Goal: Information Seeking & Learning: Learn about a topic

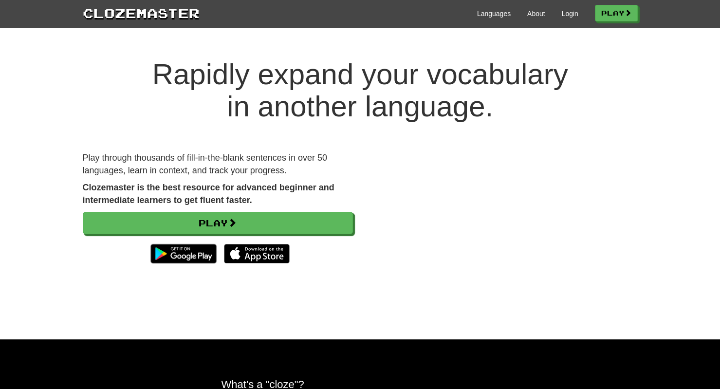
click at [572, 17] on div "Languages About Login Play" at bounding box center [419, 13] width 438 height 18
click at [577, 15] on link "Login" at bounding box center [569, 14] width 17 height 10
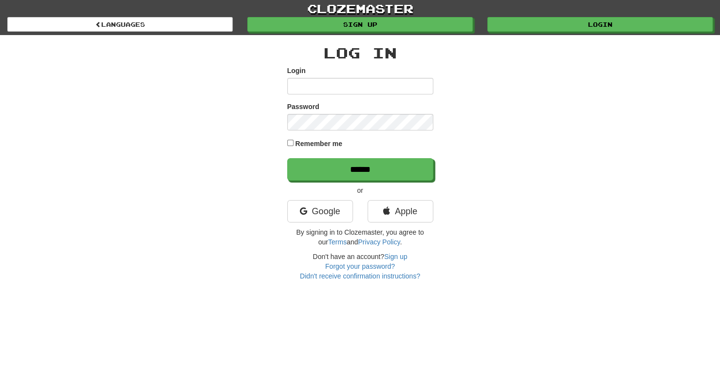
click at [317, 88] on input "Login" at bounding box center [360, 86] width 146 height 17
type input "**********"
click at [287, 158] on input "******" at bounding box center [360, 169] width 146 height 22
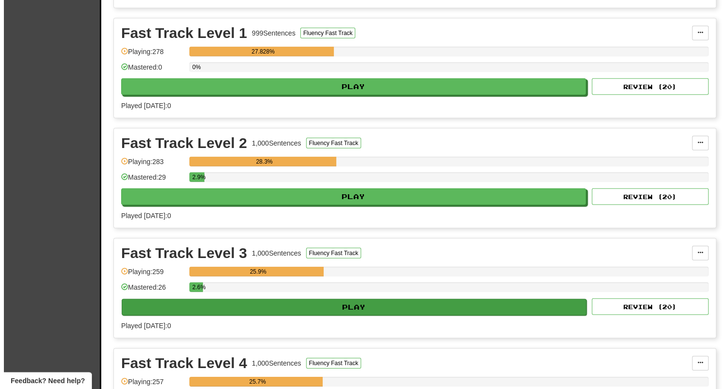
scroll to position [1548, 0]
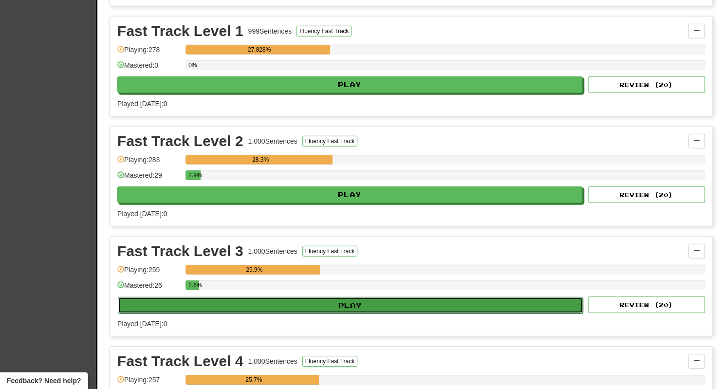
click at [291, 297] on button "Play" at bounding box center [350, 305] width 465 height 17
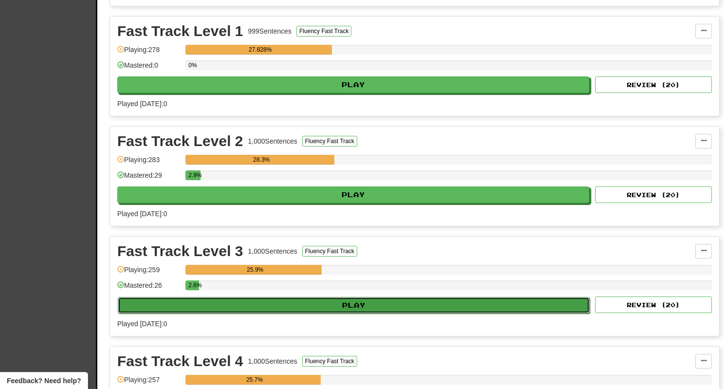
select select "**"
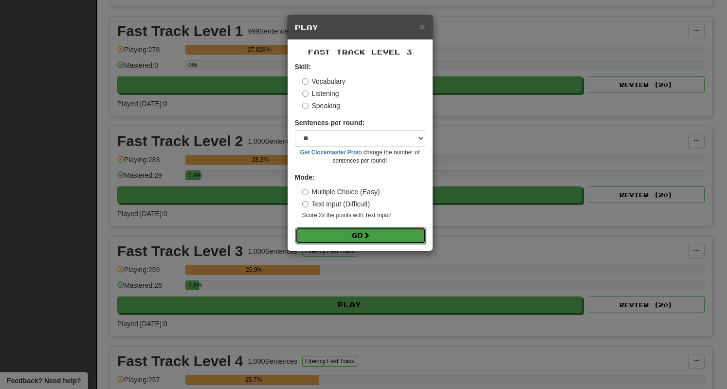
click at [400, 240] on button "Go" at bounding box center [361, 235] width 130 height 17
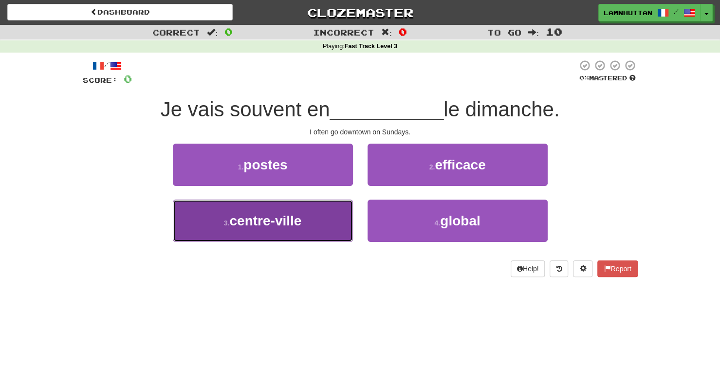
click at [313, 220] on button "3 . centre-ville" at bounding box center [263, 221] width 180 height 42
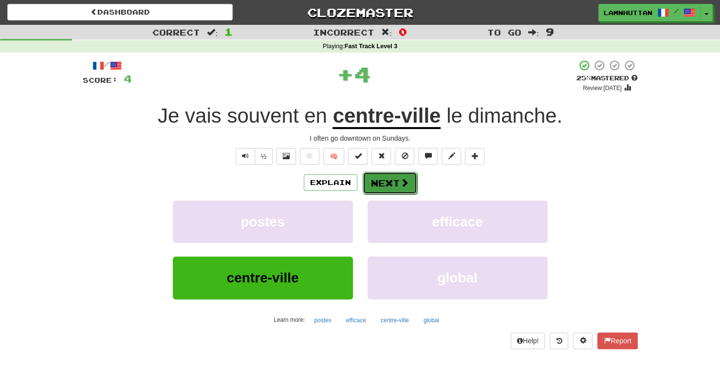
click at [376, 190] on button "Next" at bounding box center [390, 183] width 55 height 22
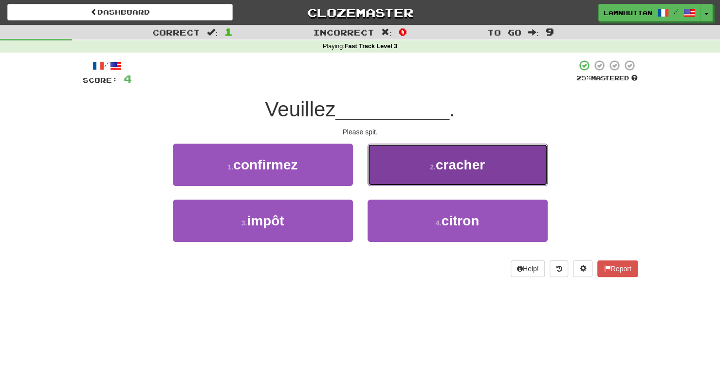
click at [410, 164] on button "2 . cracher" at bounding box center [458, 165] width 180 height 42
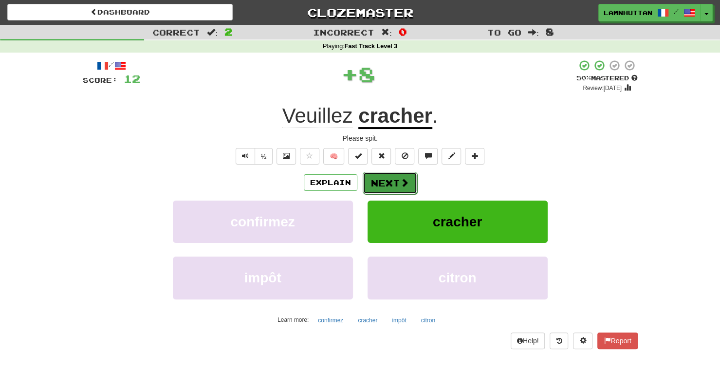
click at [384, 176] on button "Next" at bounding box center [390, 183] width 55 height 22
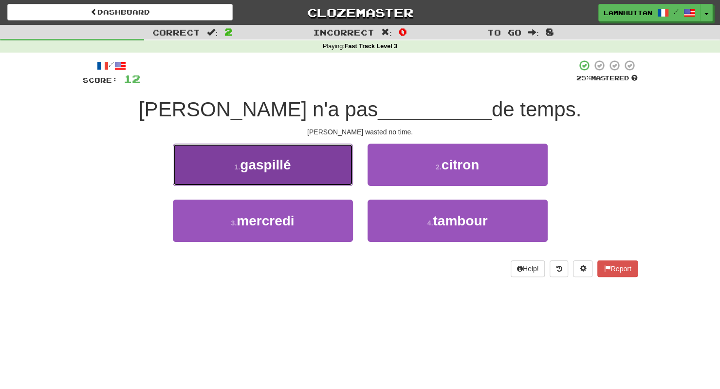
click at [336, 162] on button "1 . gaspillé" at bounding box center [263, 165] width 180 height 42
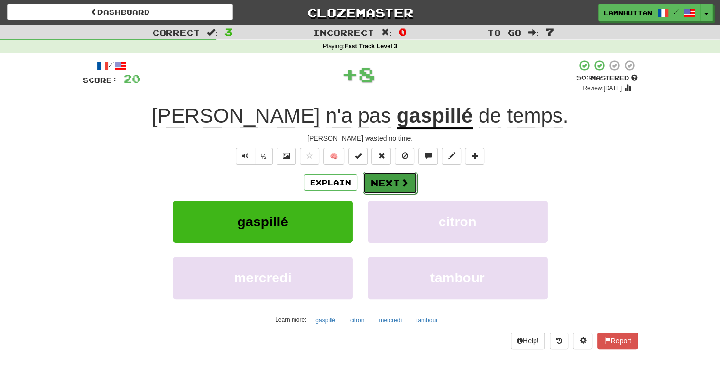
click at [382, 180] on button "Next" at bounding box center [390, 183] width 55 height 22
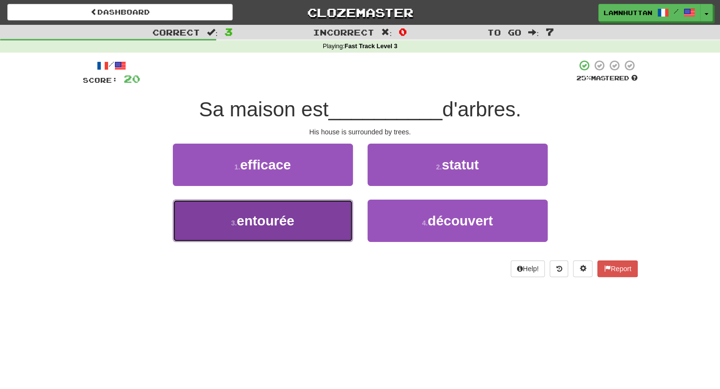
click at [293, 222] on span "entourée" at bounding box center [265, 220] width 57 height 15
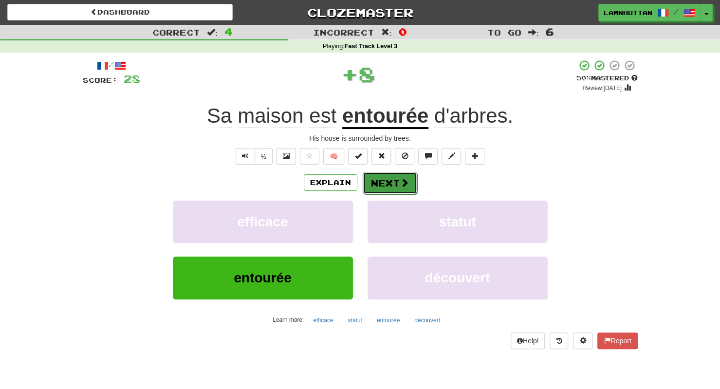
click at [398, 191] on button "Next" at bounding box center [390, 183] width 55 height 22
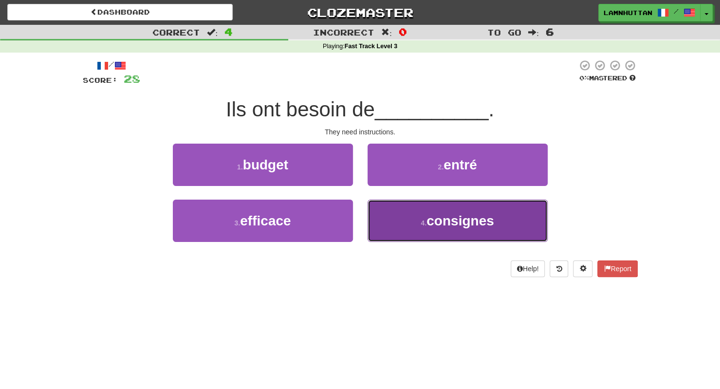
click at [426, 222] on small "4 ." at bounding box center [424, 223] width 6 height 8
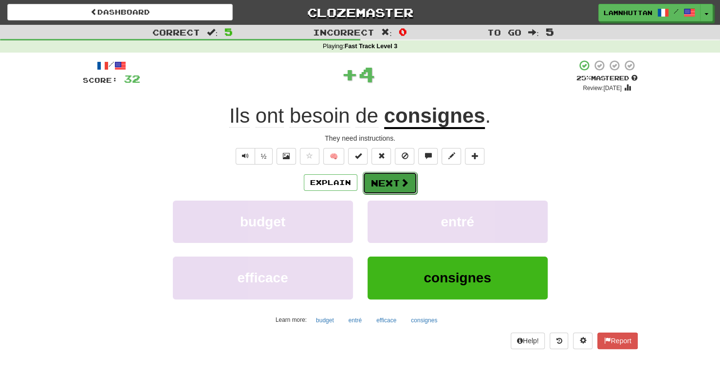
click at [388, 174] on button "Next" at bounding box center [390, 183] width 55 height 22
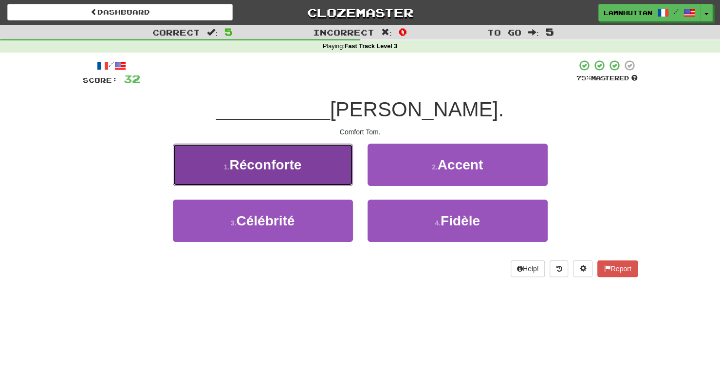
click at [329, 173] on button "1 . [GEOGRAPHIC_DATA]" at bounding box center [263, 165] width 180 height 42
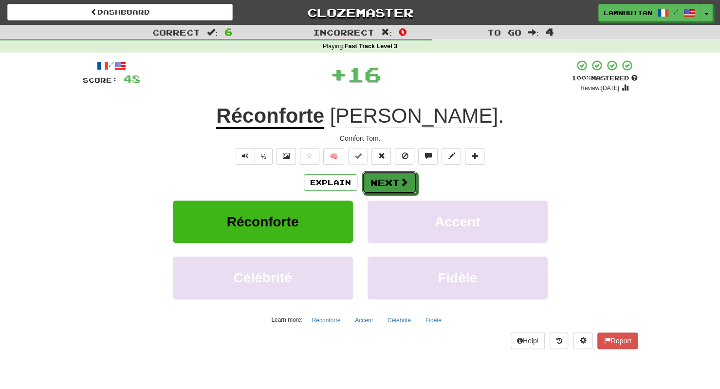
click at [398, 179] on button "Next" at bounding box center [389, 182] width 55 height 22
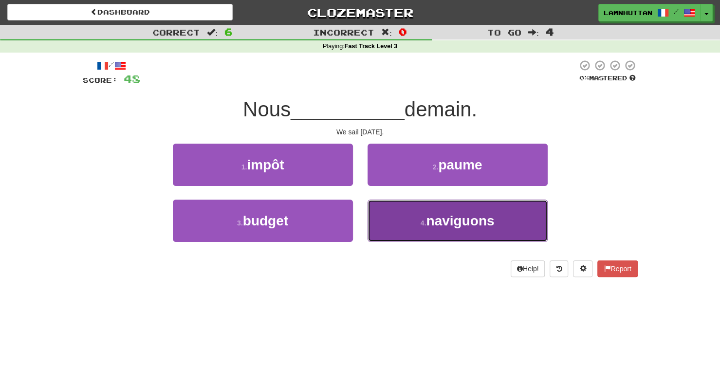
click at [436, 225] on span "naviguons" at bounding box center [460, 220] width 68 height 15
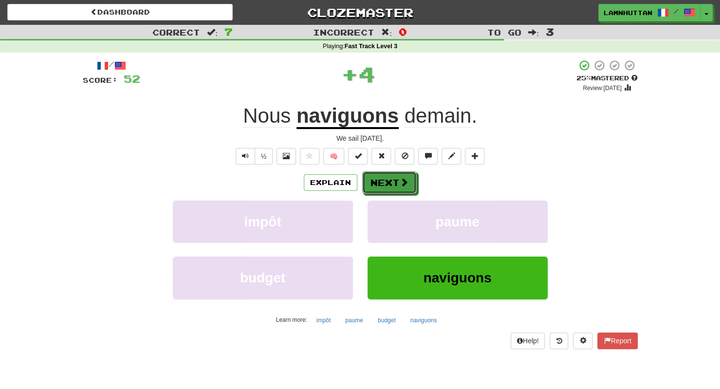
click at [379, 180] on button "Next" at bounding box center [389, 182] width 55 height 22
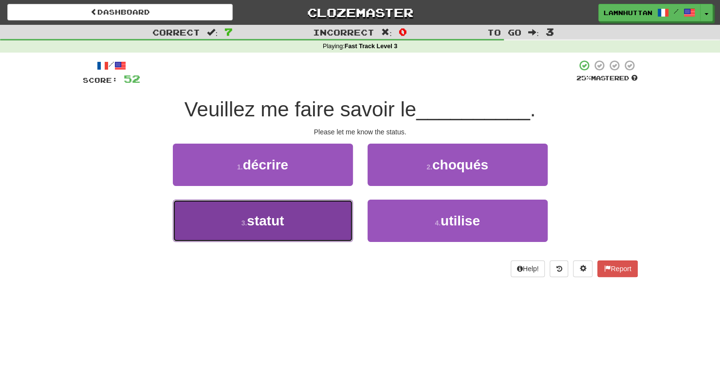
click at [322, 216] on button "3 . statut" at bounding box center [263, 221] width 180 height 42
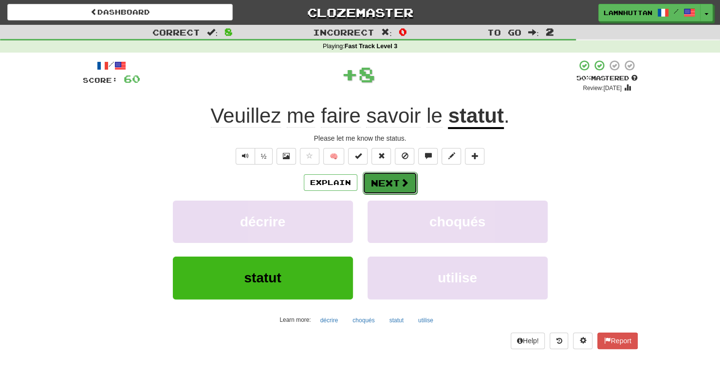
click at [404, 177] on button "Next" at bounding box center [390, 183] width 55 height 22
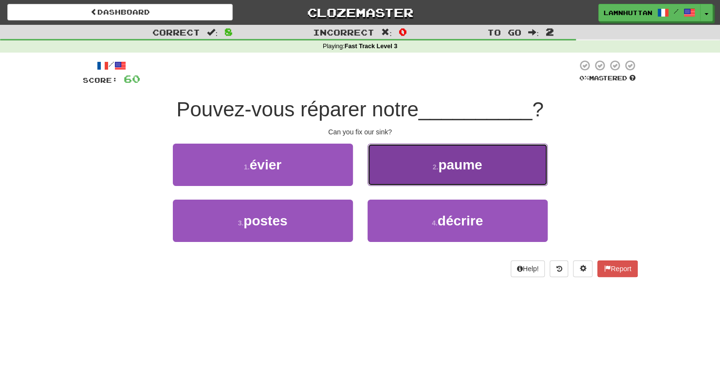
click at [436, 170] on small "2 ." at bounding box center [436, 167] width 6 height 8
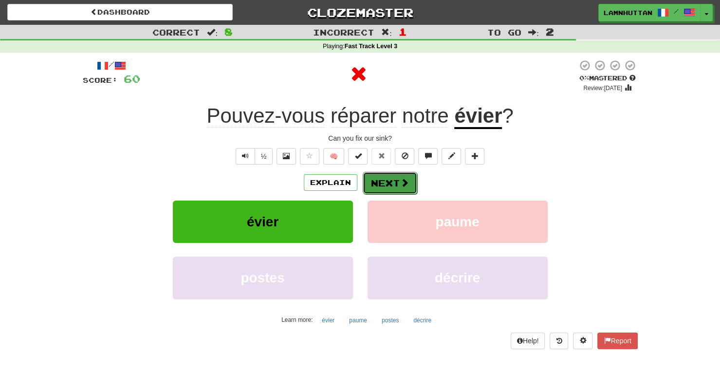
click at [378, 184] on button "Next" at bounding box center [390, 183] width 55 height 22
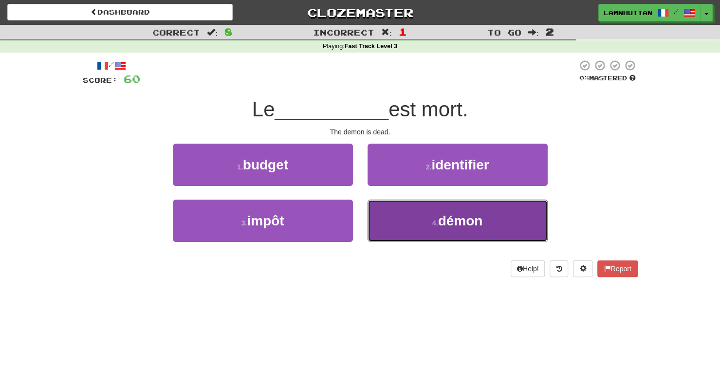
click at [413, 219] on button "4 . démon" at bounding box center [458, 221] width 180 height 42
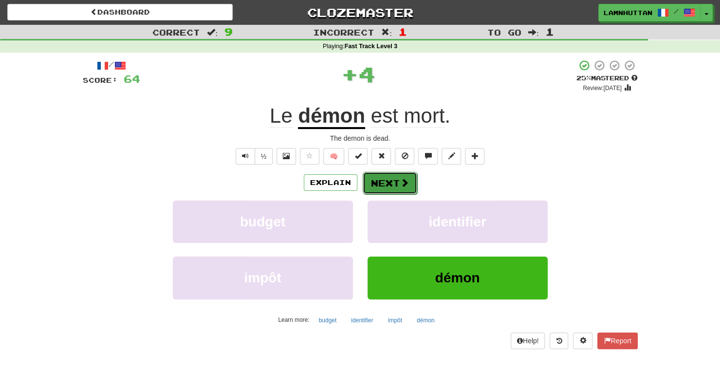
click at [387, 192] on button "Next" at bounding box center [390, 183] width 55 height 22
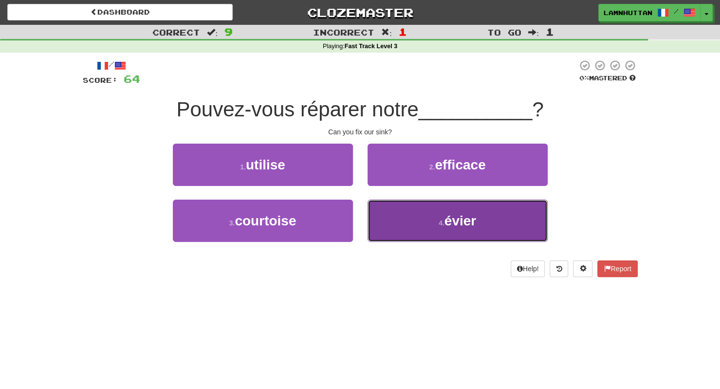
click at [421, 218] on button "4 . évier" at bounding box center [458, 221] width 180 height 42
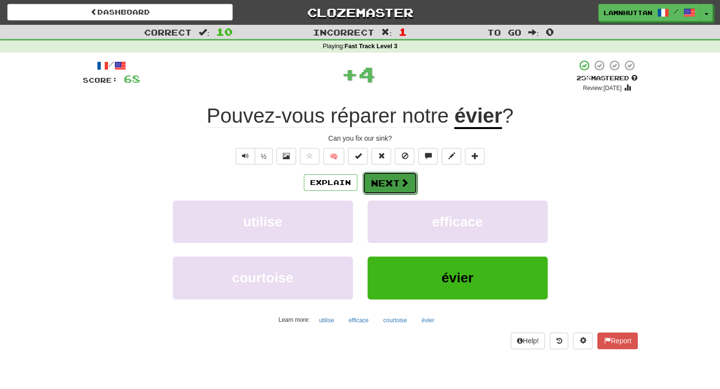
click at [379, 186] on button "Next" at bounding box center [390, 183] width 55 height 22
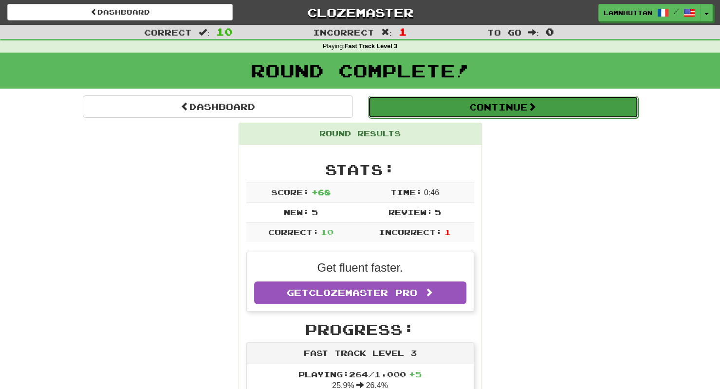
click at [476, 116] on button "Continue" at bounding box center [503, 107] width 270 height 22
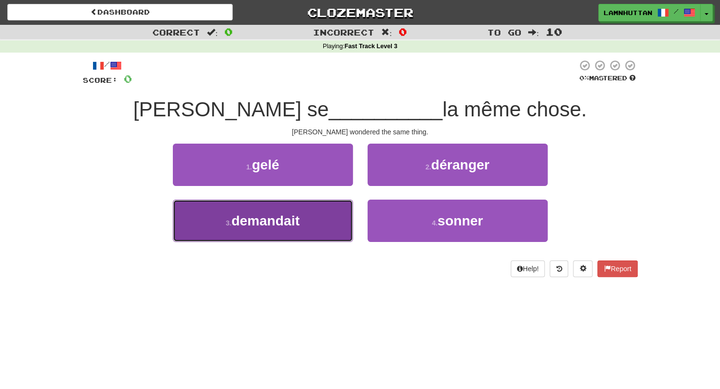
click at [304, 220] on button "3 . demandait" at bounding box center [263, 221] width 180 height 42
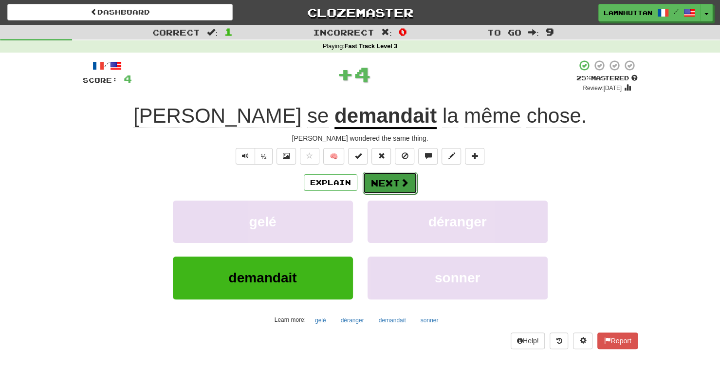
click at [380, 185] on button "Next" at bounding box center [390, 183] width 55 height 22
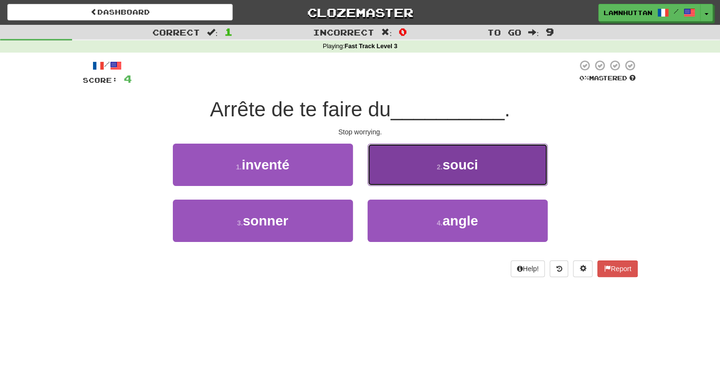
click at [464, 174] on button "2 . souci" at bounding box center [458, 165] width 180 height 42
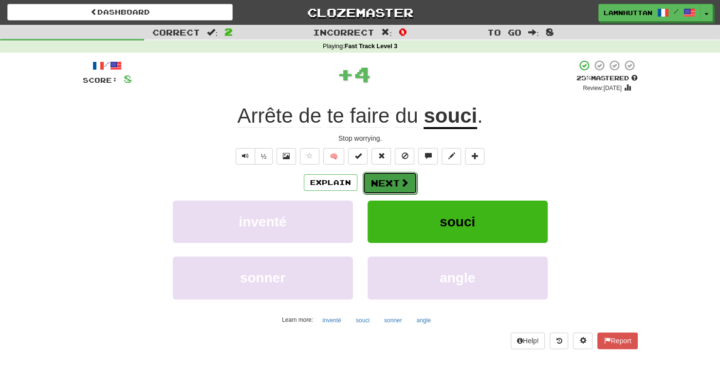
click at [404, 176] on button "Next" at bounding box center [390, 183] width 55 height 22
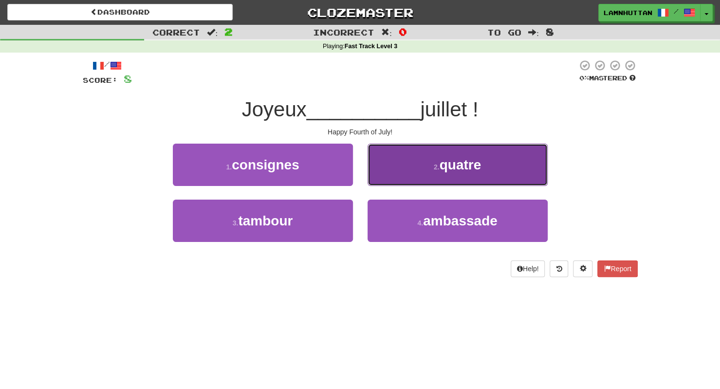
click at [426, 180] on button "2 . quatre" at bounding box center [458, 165] width 180 height 42
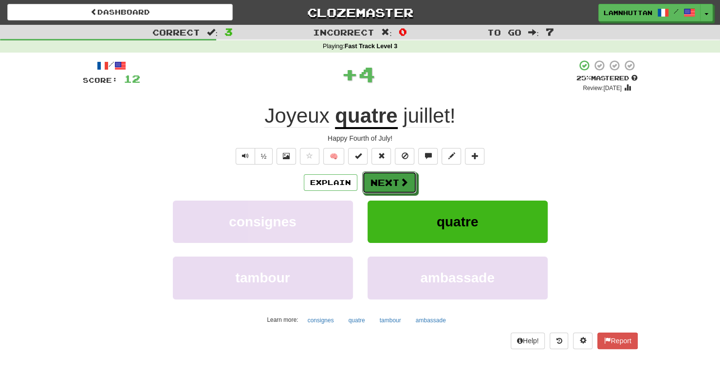
click at [383, 180] on button "Next" at bounding box center [389, 182] width 55 height 22
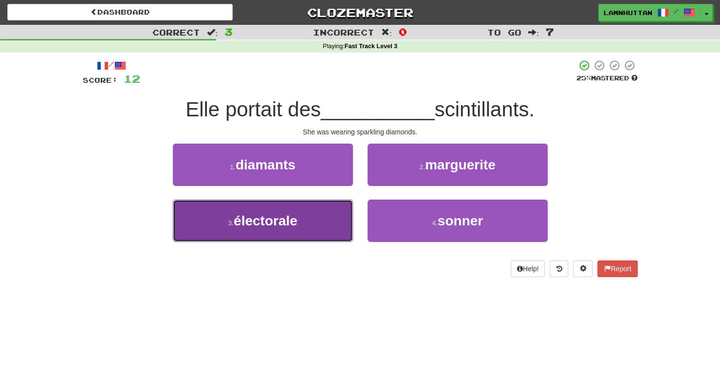
click at [306, 221] on button "3 . électorale" at bounding box center [263, 221] width 180 height 42
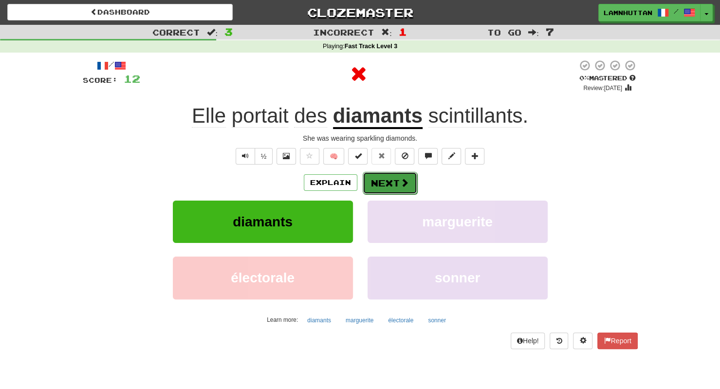
click at [407, 181] on span at bounding box center [404, 182] width 9 height 9
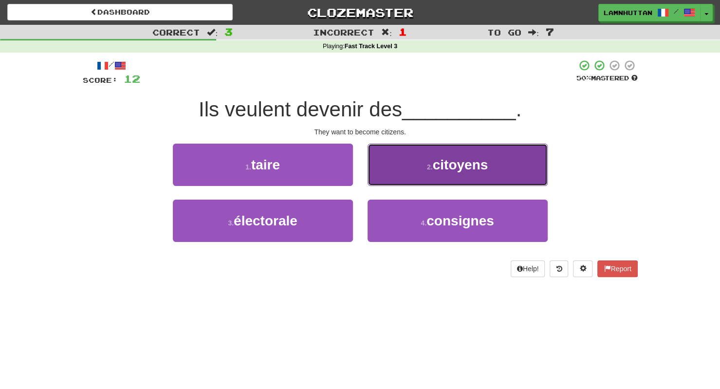
drag, startPoint x: 430, startPoint y: 180, endPoint x: 379, endPoint y: 185, distance: 51.4
click at [379, 185] on button "2 . citoyens" at bounding box center [458, 165] width 180 height 42
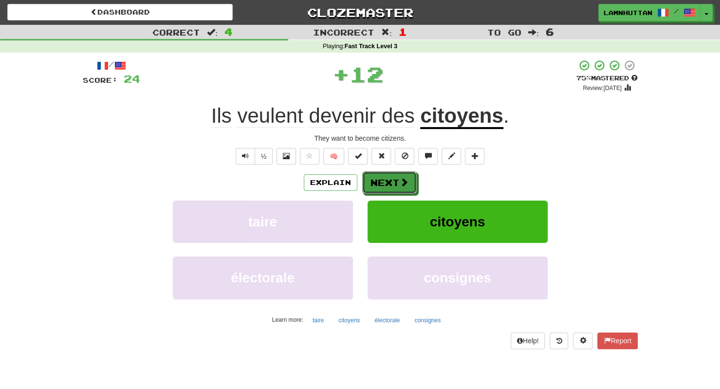
click at [379, 185] on button "Next" at bounding box center [389, 182] width 55 height 22
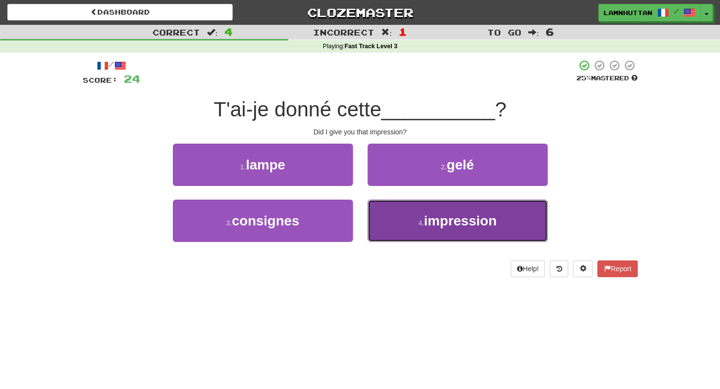
click at [401, 219] on button "4 . impression" at bounding box center [458, 221] width 180 height 42
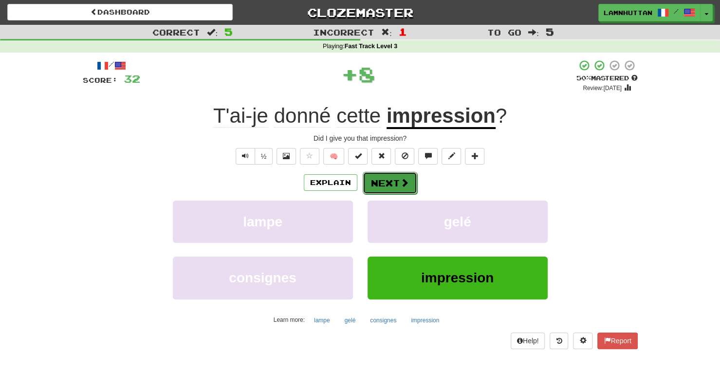
click at [376, 191] on button "Next" at bounding box center [390, 183] width 55 height 22
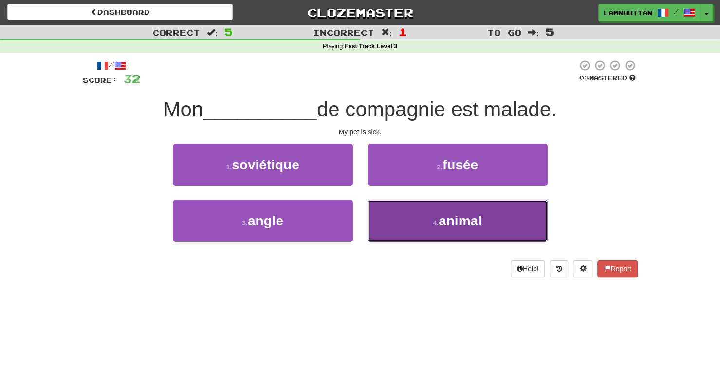
click at [409, 220] on button "4 . animal" at bounding box center [458, 221] width 180 height 42
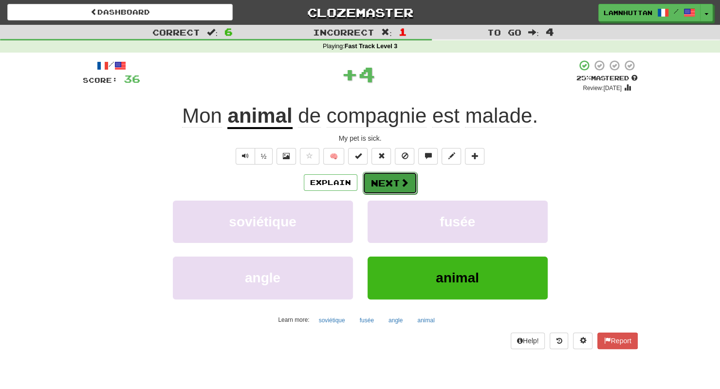
click at [381, 183] on button "Next" at bounding box center [390, 183] width 55 height 22
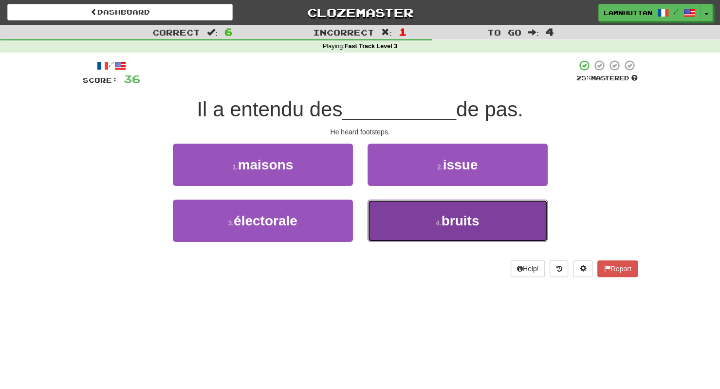
click at [421, 218] on button "4 . bruits" at bounding box center [458, 221] width 180 height 42
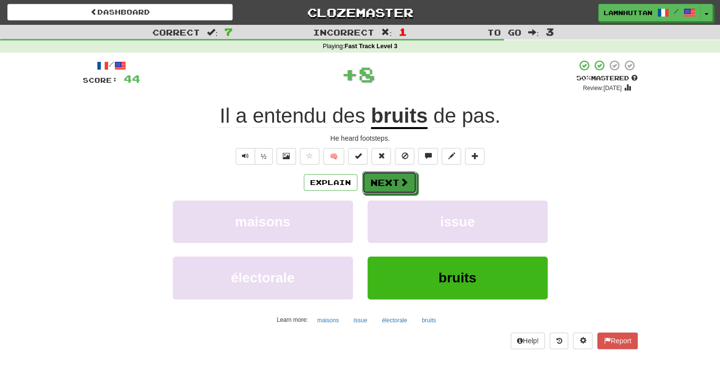
click at [378, 178] on button "Next" at bounding box center [389, 182] width 55 height 22
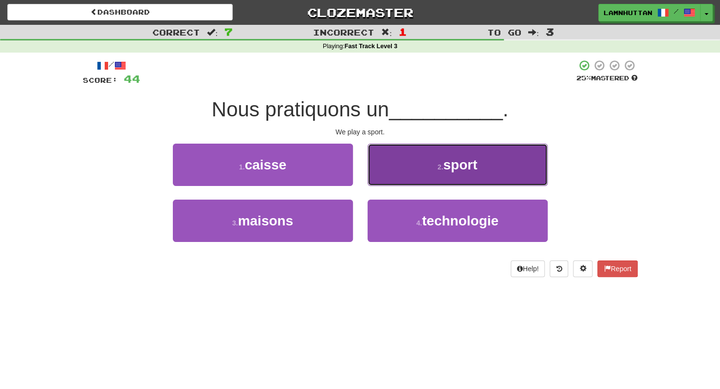
click at [450, 178] on button "2 . sport" at bounding box center [458, 165] width 180 height 42
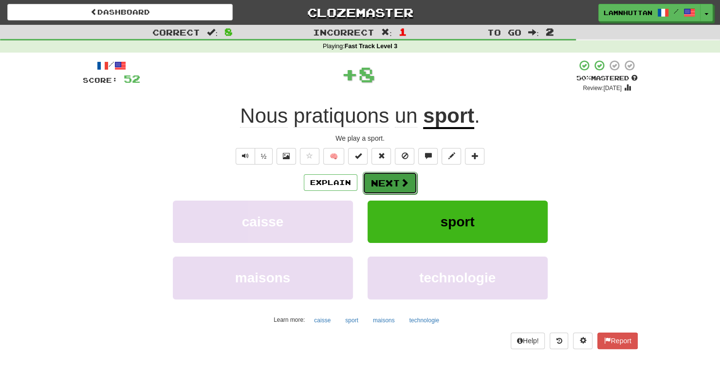
click at [382, 185] on button "Next" at bounding box center [390, 183] width 55 height 22
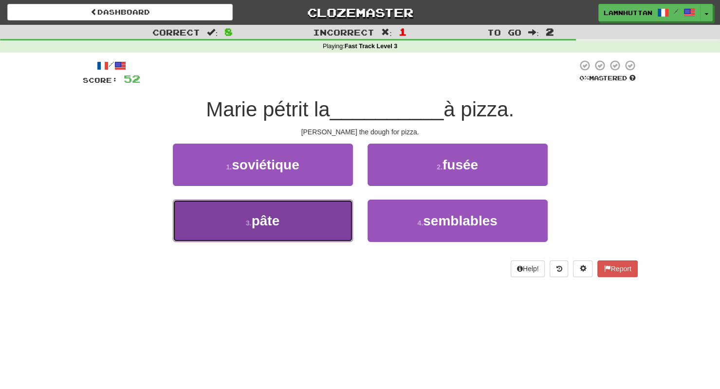
click at [345, 222] on button "3 . pâte" at bounding box center [263, 221] width 180 height 42
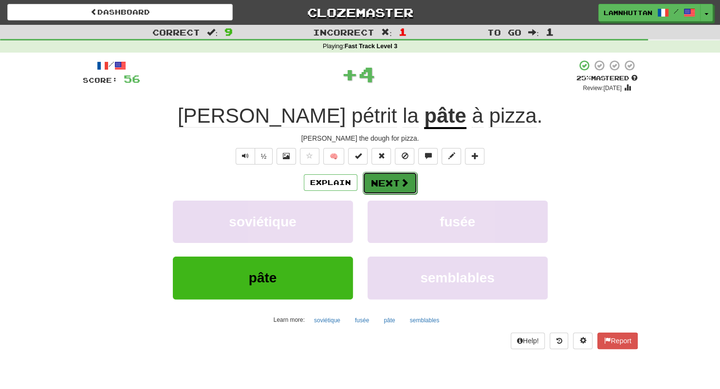
click at [409, 178] on button "Next" at bounding box center [390, 183] width 55 height 22
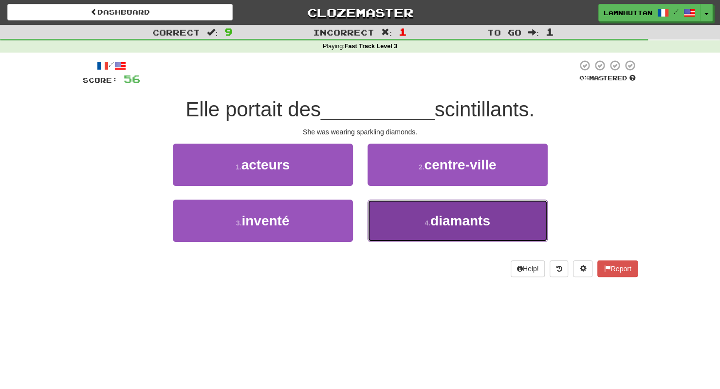
click at [416, 208] on button "4 . diamants" at bounding box center [458, 221] width 180 height 42
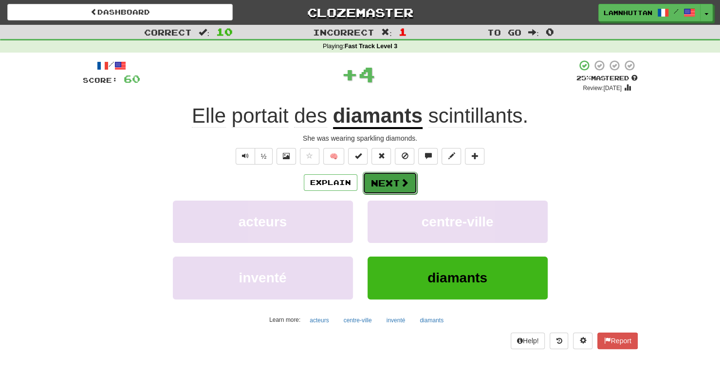
click at [389, 188] on button "Next" at bounding box center [390, 183] width 55 height 22
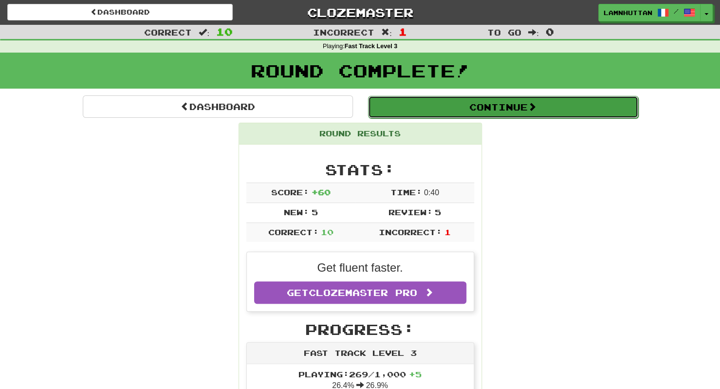
click at [502, 109] on button "Continue" at bounding box center [503, 107] width 270 height 22
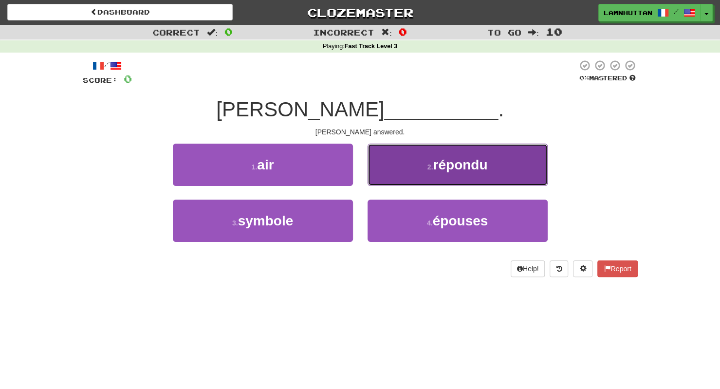
click at [432, 176] on button "2 . répondu" at bounding box center [458, 165] width 180 height 42
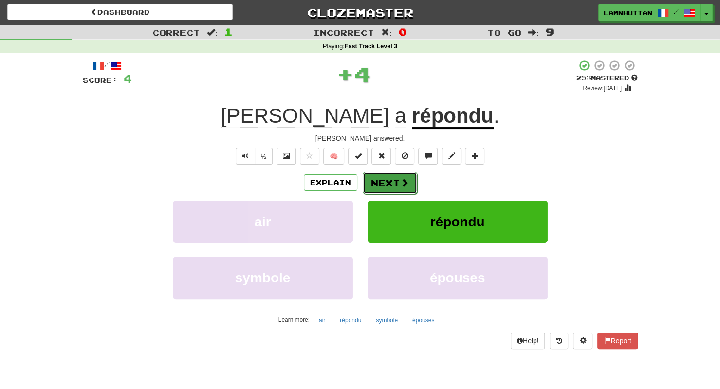
click at [394, 183] on button "Next" at bounding box center [390, 183] width 55 height 22
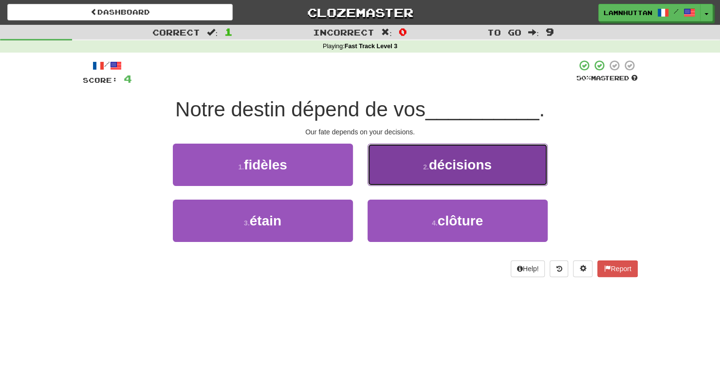
click at [447, 175] on button "2 . décisions" at bounding box center [458, 165] width 180 height 42
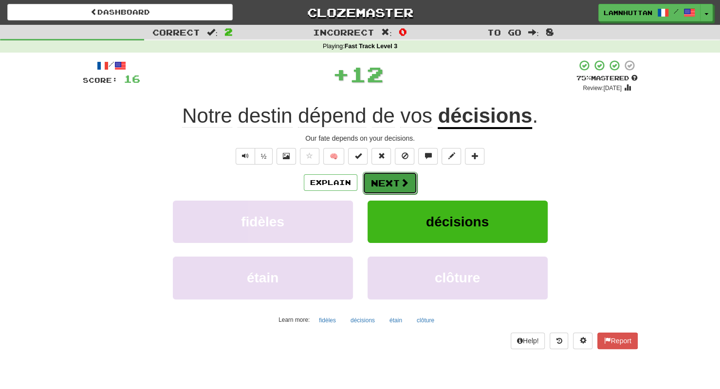
click at [385, 184] on button "Next" at bounding box center [390, 183] width 55 height 22
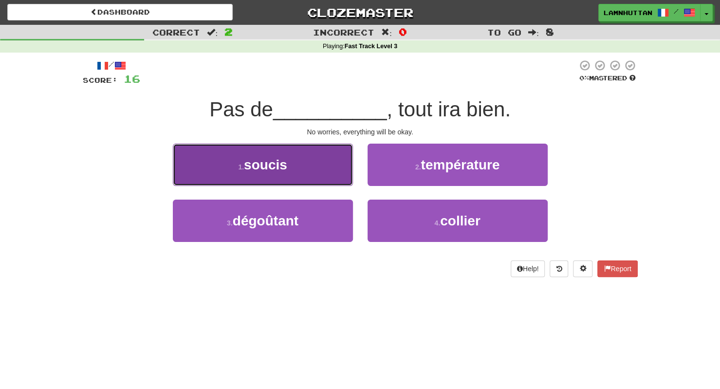
click at [346, 168] on button "1 . soucis" at bounding box center [263, 165] width 180 height 42
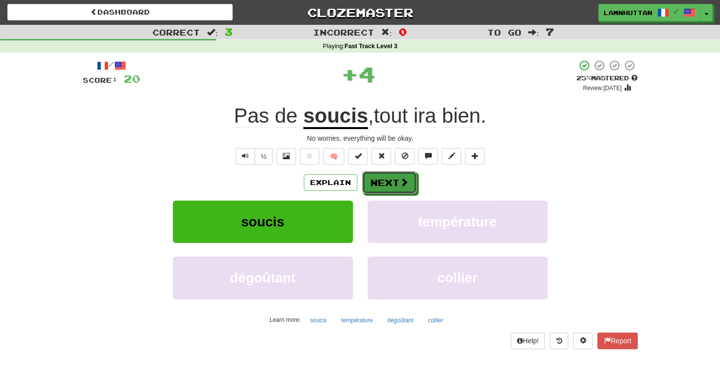
click at [372, 177] on button "Next" at bounding box center [389, 182] width 55 height 22
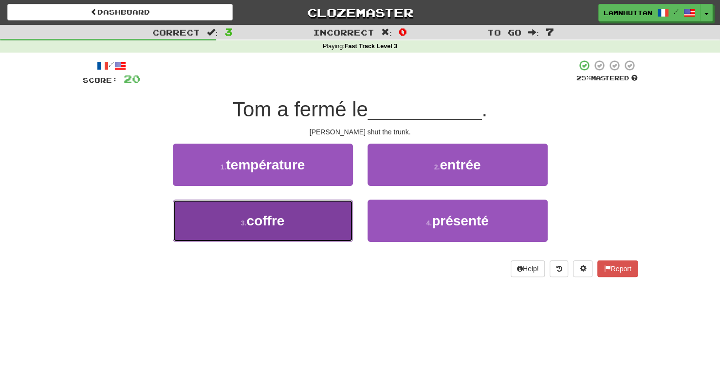
click at [308, 220] on button "3 . coffre" at bounding box center [263, 221] width 180 height 42
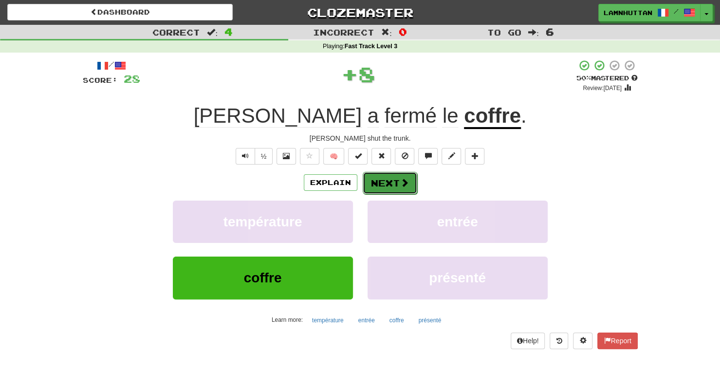
click at [389, 178] on button "Next" at bounding box center [390, 183] width 55 height 22
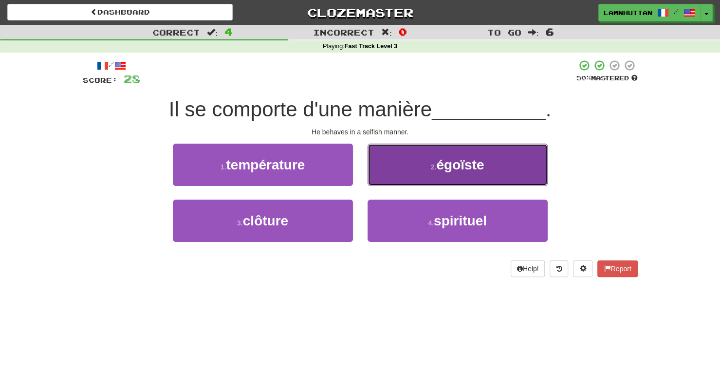
click at [457, 161] on span "égoïste" at bounding box center [460, 164] width 48 height 15
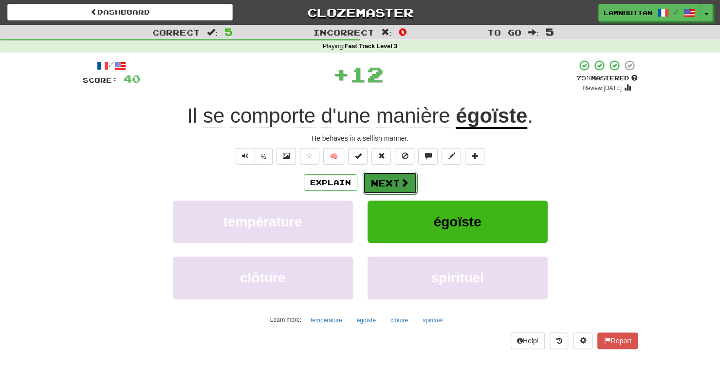
click at [377, 191] on button "Next" at bounding box center [390, 183] width 55 height 22
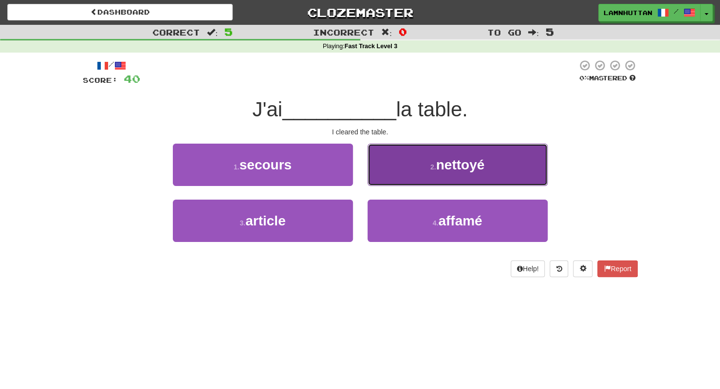
click at [475, 164] on span "nettoyé" at bounding box center [460, 164] width 49 height 15
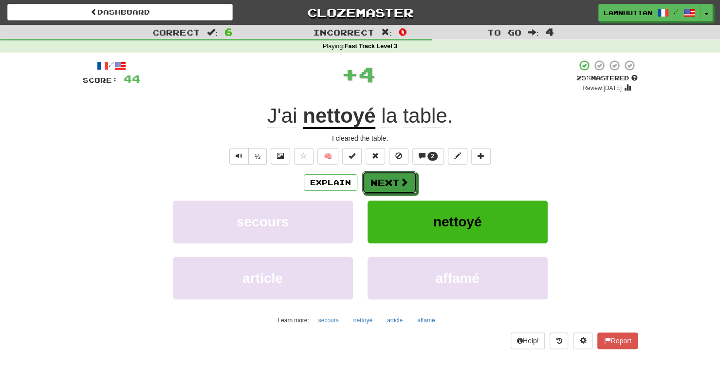
click at [389, 183] on button "Next" at bounding box center [389, 182] width 55 height 22
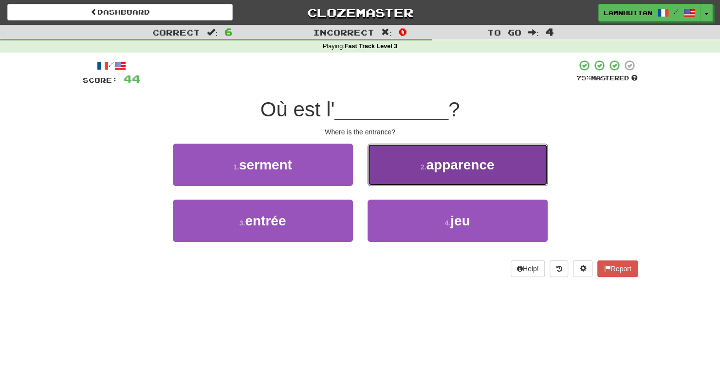
click at [436, 179] on button "2 . apparence" at bounding box center [458, 165] width 180 height 42
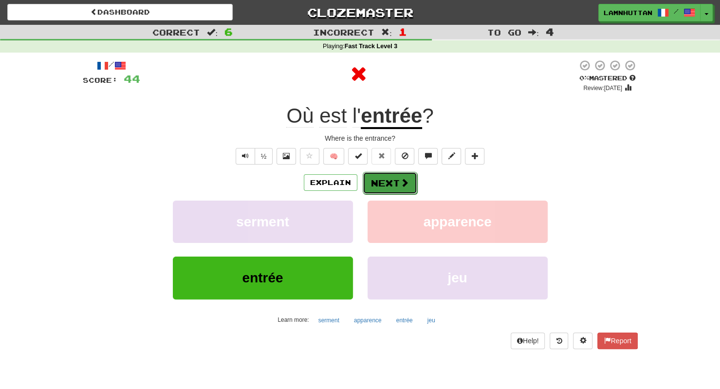
click at [376, 180] on button "Next" at bounding box center [390, 183] width 55 height 22
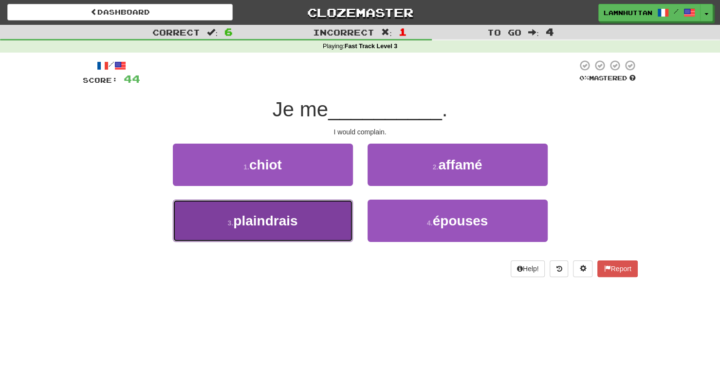
click at [318, 210] on button "3 . plaindrais" at bounding box center [263, 221] width 180 height 42
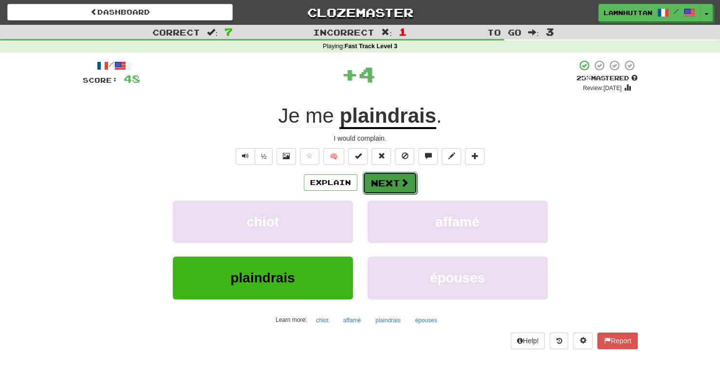
click at [400, 181] on span at bounding box center [404, 182] width 9 height 9
